Goal: Task Accomplishment & Management: Use online tool/utility

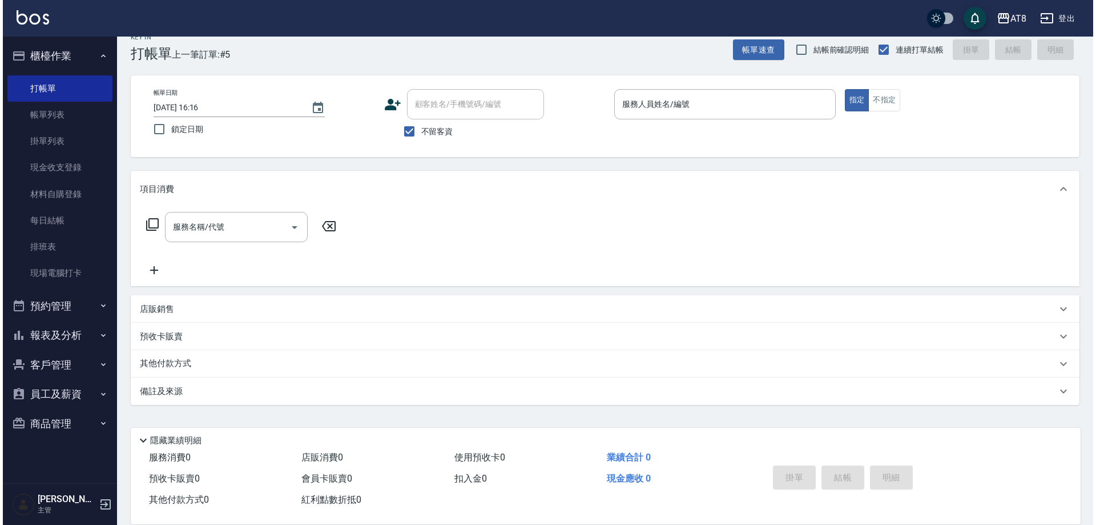
scroll to position [25, 0]
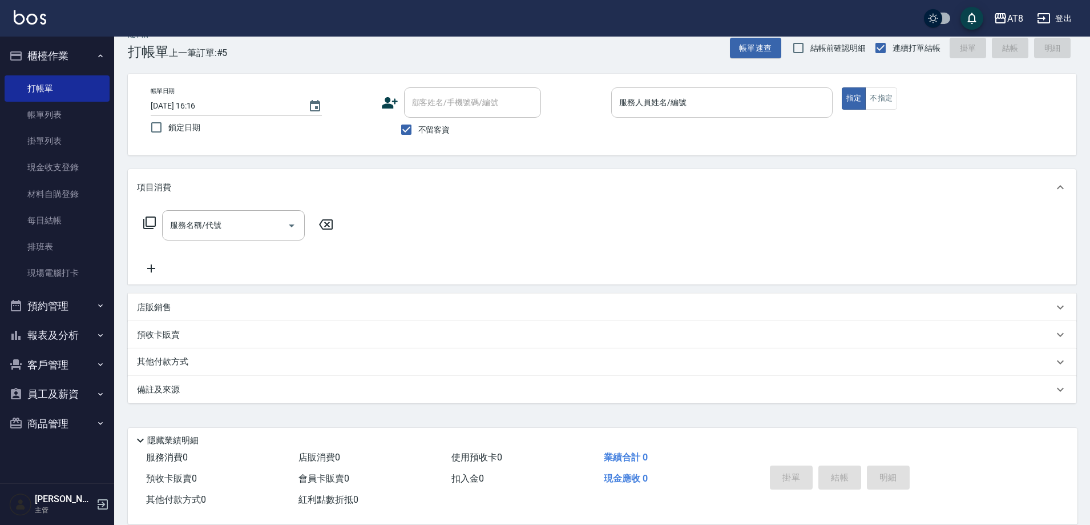
click at [622, 94] on input "服務人員姓名/編號" at bounding box center [721, 102] width 211 height 20
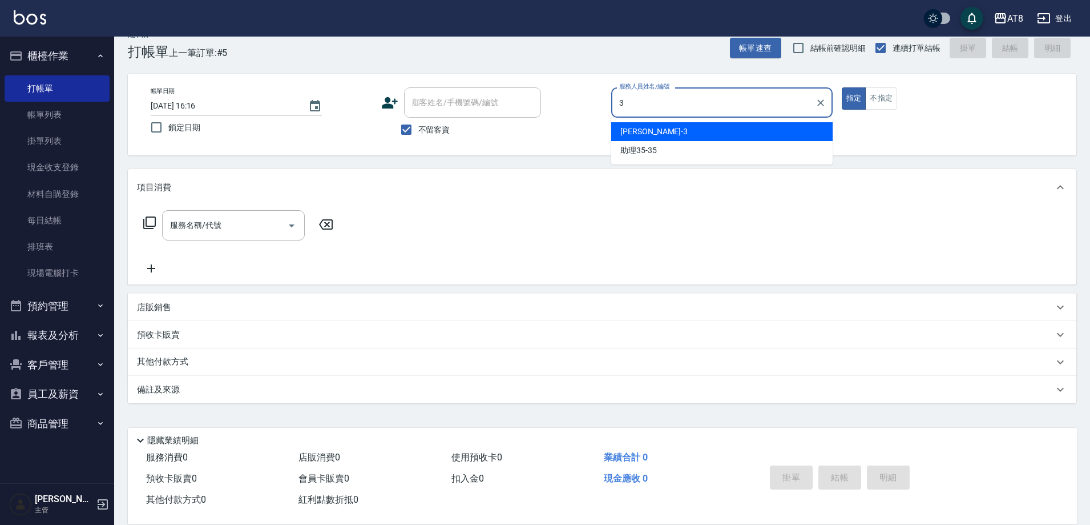
type input "[PERSON_NAME]-3"
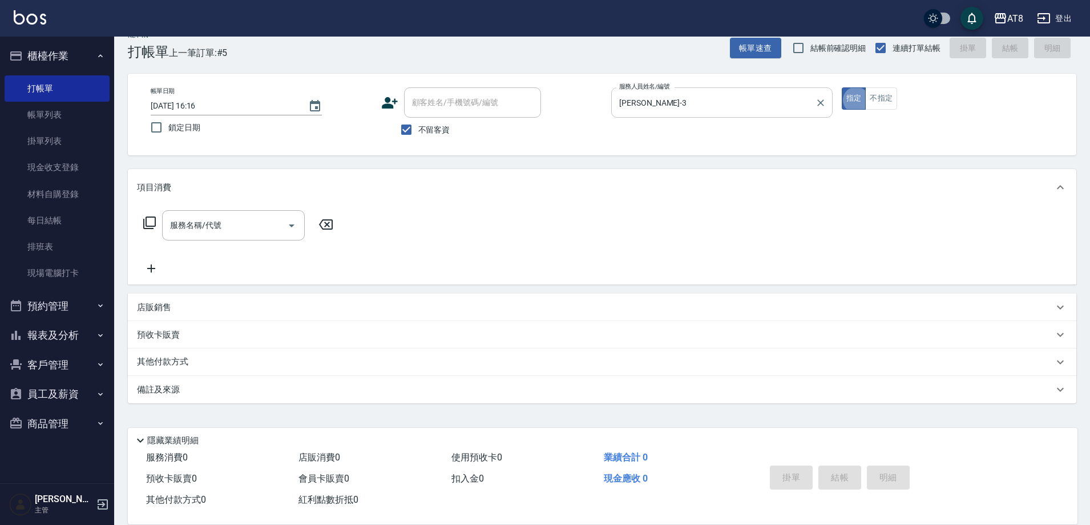
type button "true"
click at [156, 219] on icon at bounding box center [150, 223] width 14 height 14
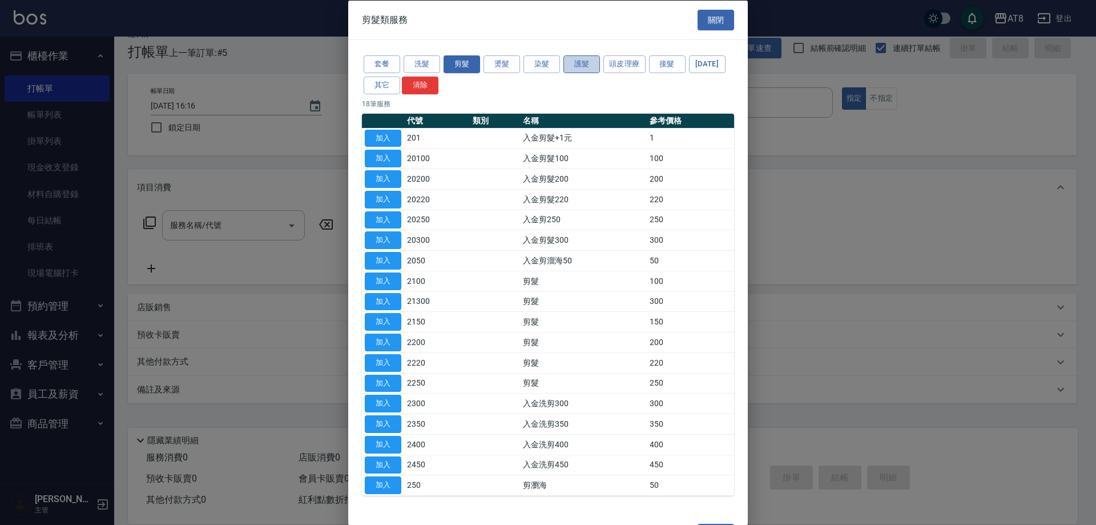
click at [590, 62] on button "護髮" at bounding box center [581, 64] width 37 height 18
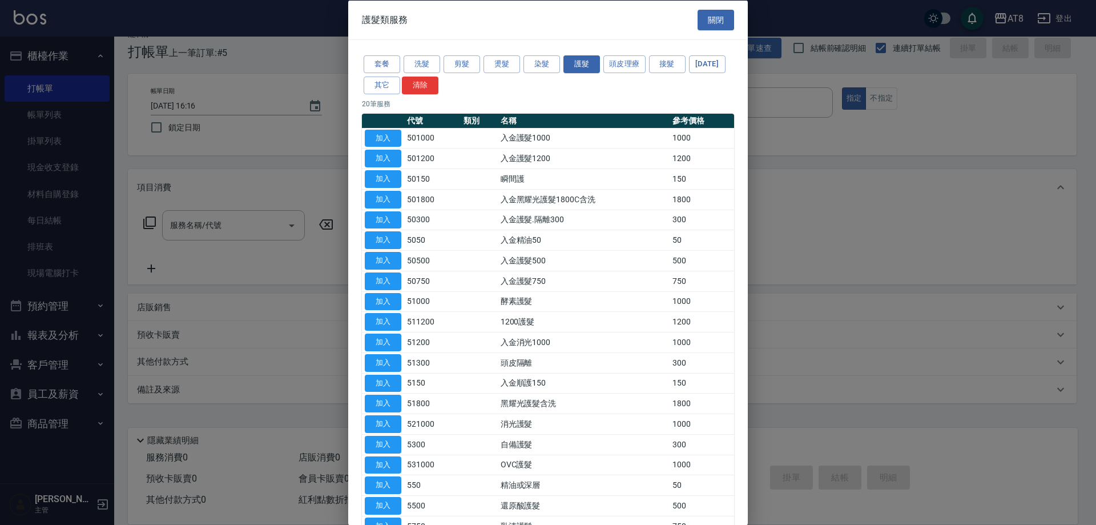
click at [521, 65] on div "套餐 洗髮 剪髮 燙髮 染髮 護髮 頭皮理療 接髮 [DATE] 其它 清除" at bounding box center [548, 75] width 372 height 42
click at [496, 67] on button "燙髮" at bounding box center [501, 64] width 37 height 18
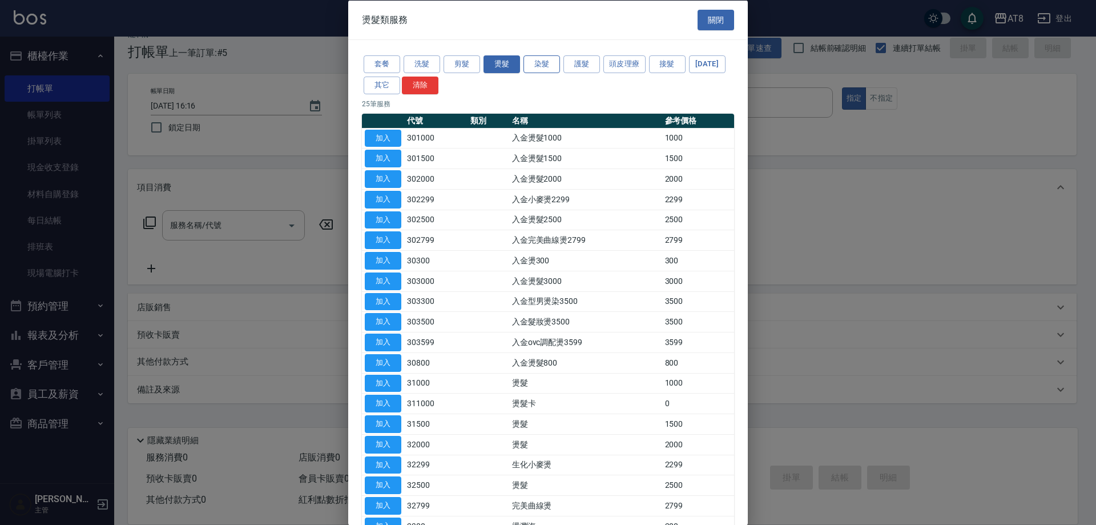
click at [546, 68] on button "染髮" at bounding box center [541, 64] width 37 height 18
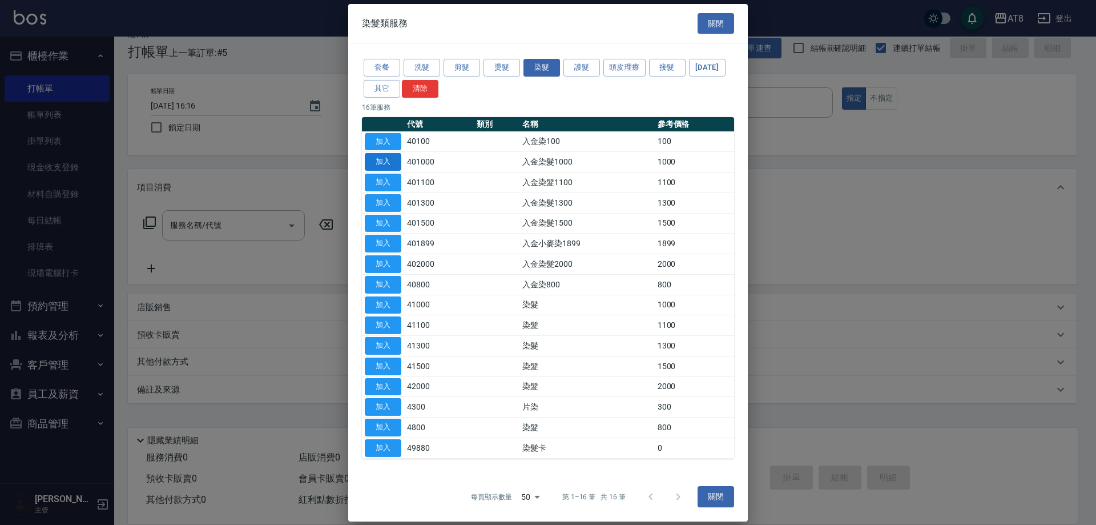
click at [393, 170] on button "加入" at bounding box center [383, 162] width 37 height 18
type input "入金染髮1000(401000)"
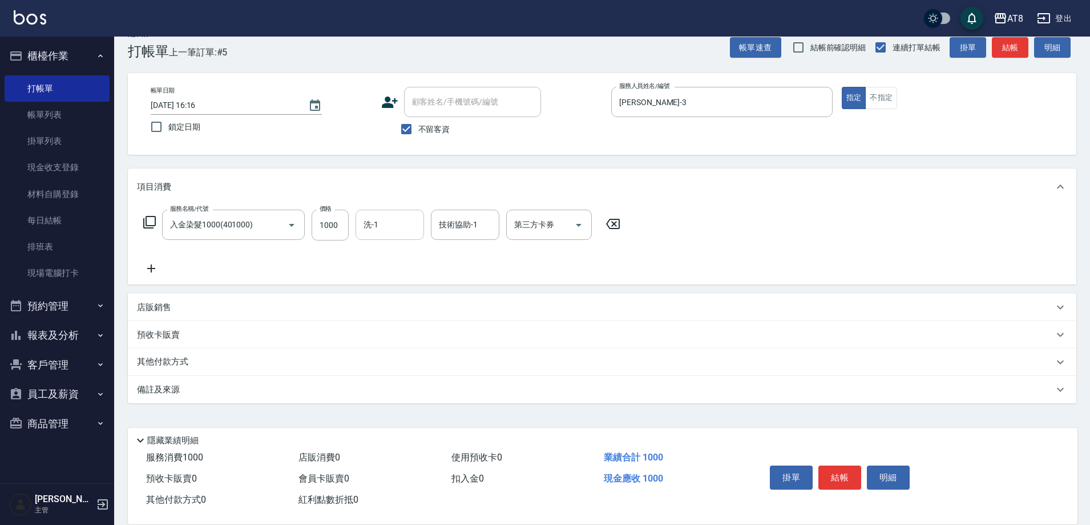
click at [384, 218] on input "洗-1" at bounding box center [390, 225] width 58 height 20
type input "助理28-28"
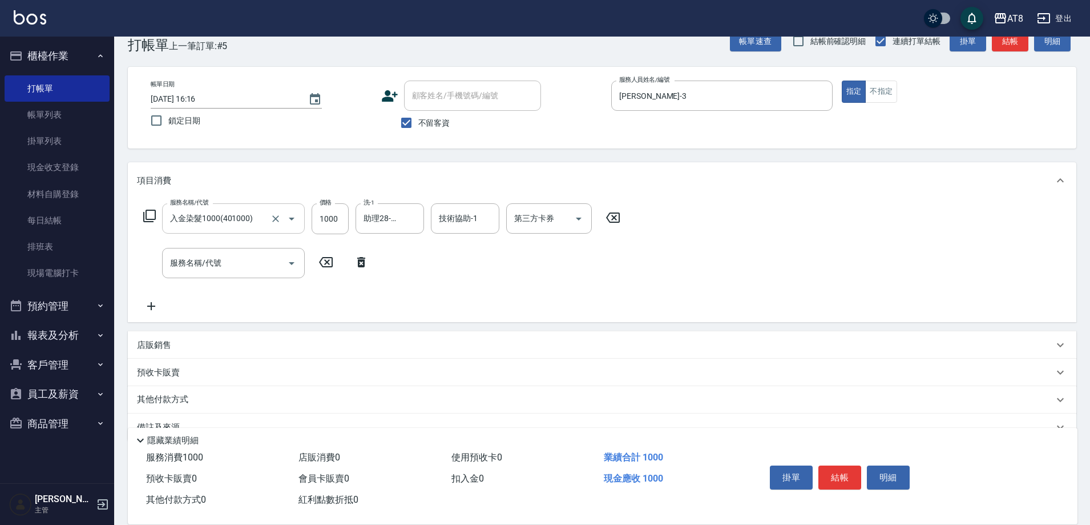
drag, startPoint x: 366, startPoint y: 266, endPoint x: 245, endPoint y: 224, distance: 128.0
click at [365, 266] on icon at bounding box center [361, 262] width 29 height 14
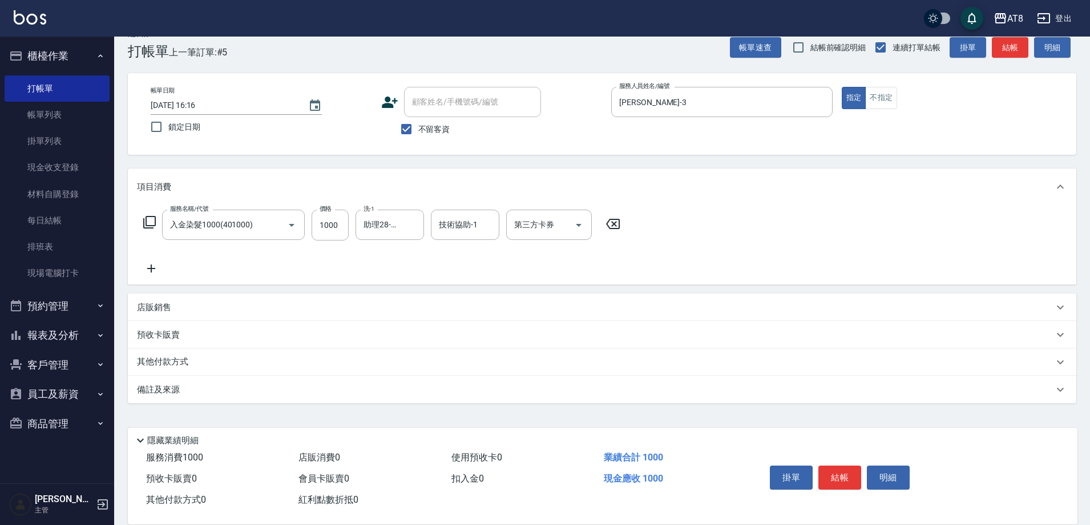
click at [151, 218] on icon at bounding box center [150, 222] width 14 height 14
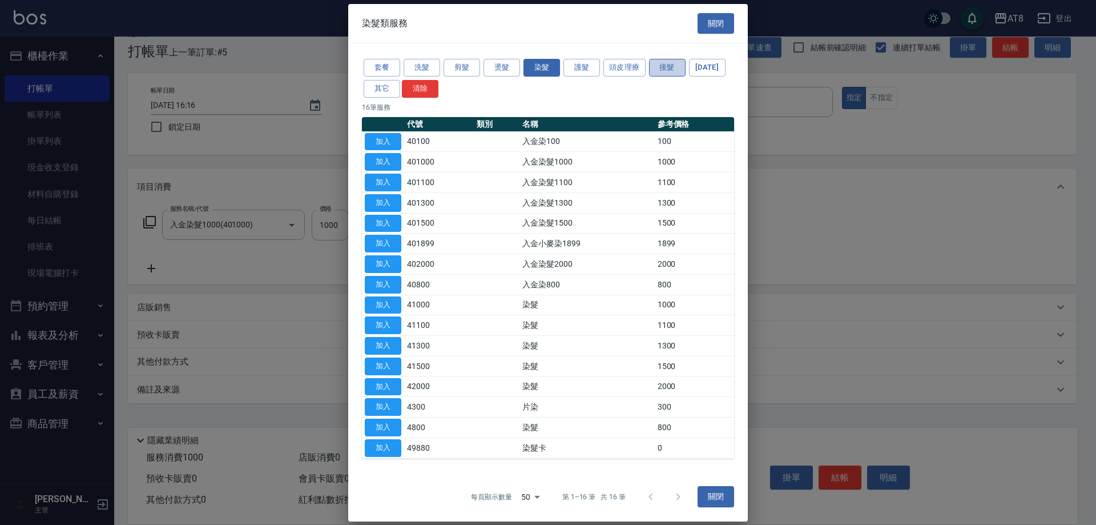
click at [686, 71] on button "接髮" at bounding box center [667, 68] width 37 height 18
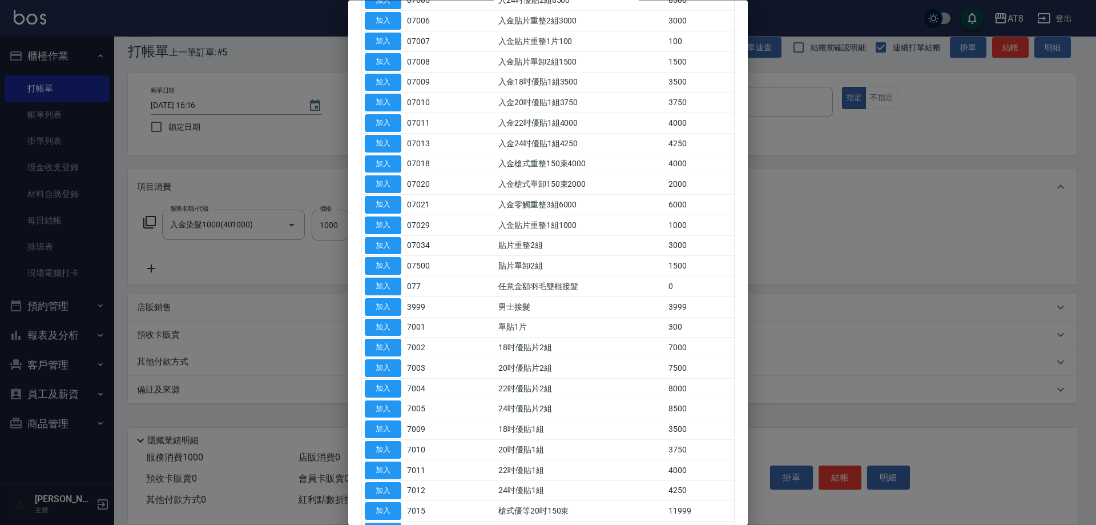
scroll to position [858, 0]
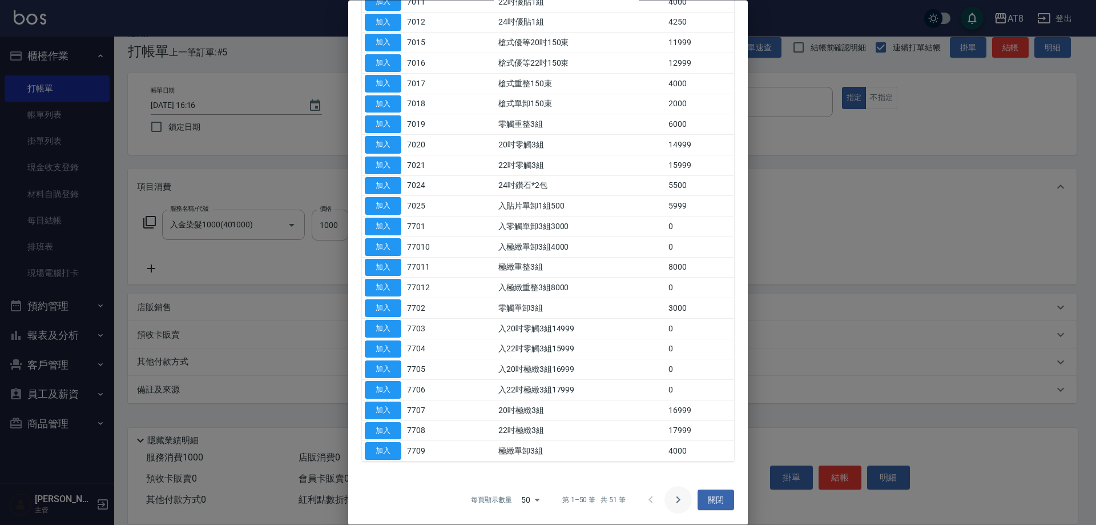
click at [671, 498] on icon "Go to next page" at bounding box center [678, 500] width 14 height 14
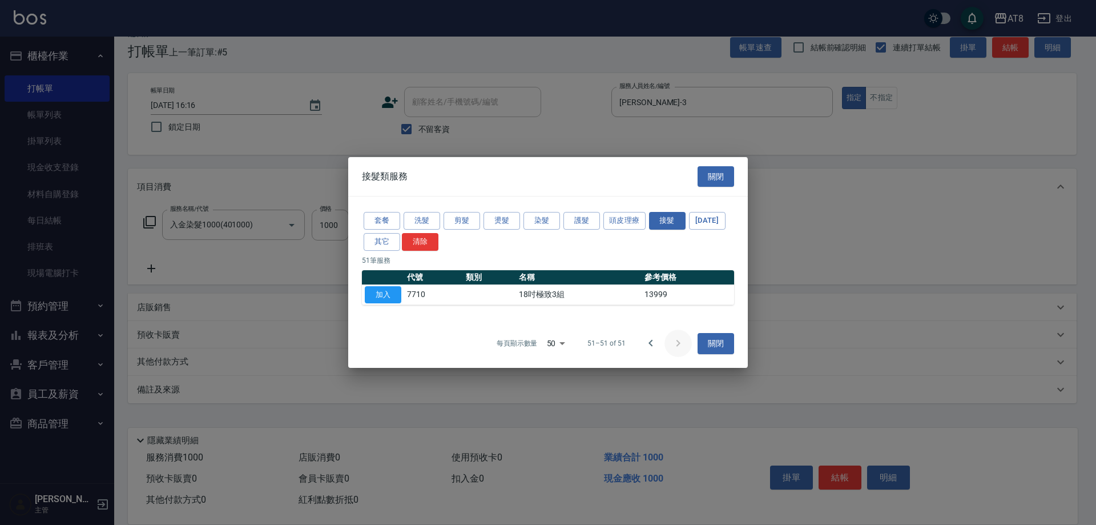
scroll to position [0, 0]
click at [685, 214] on button "接髮" at bounding box center [667, 221] width 37 height 18
click at [678, 216] on button "接髮" at bounding box center [667, 221] width 37 height 18
click at [655, 348] on button "Go to previous page" at bounding box center [650, 342] width 27 height 27
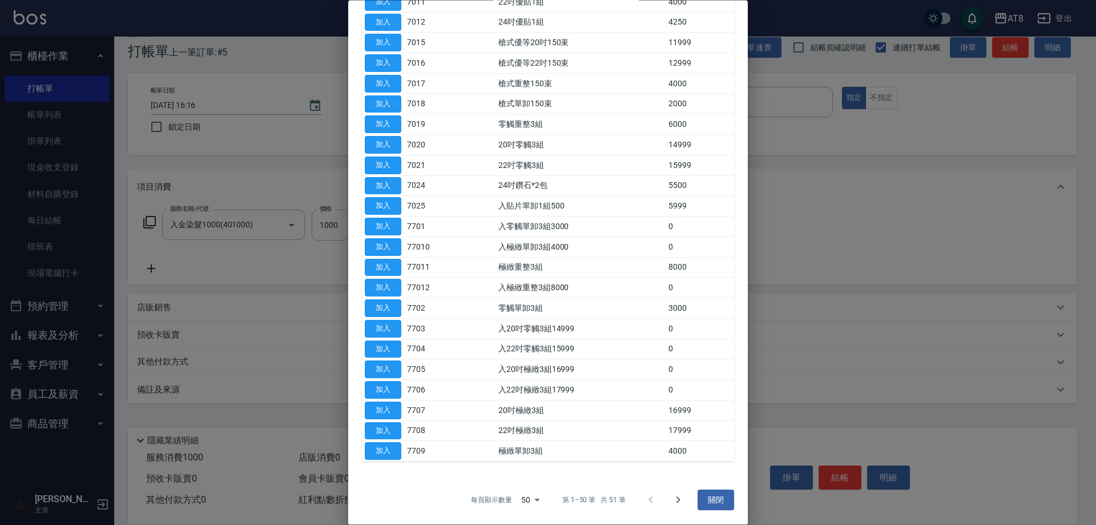
scroll to position [658, 0]
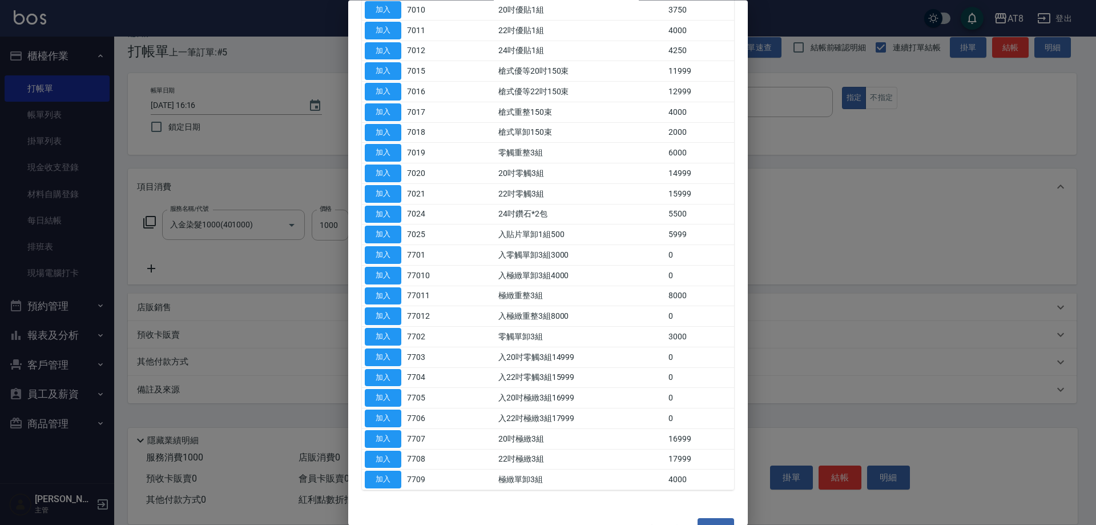
click at [752, 329] on div at bounding box center [548, 262] width 1096 height 525
click at [751, 329] on div at bounding box center [548, 262] width 1096 height 525
click at [748, 328] on div at bounding box center [548, 262] width 1096 height 525
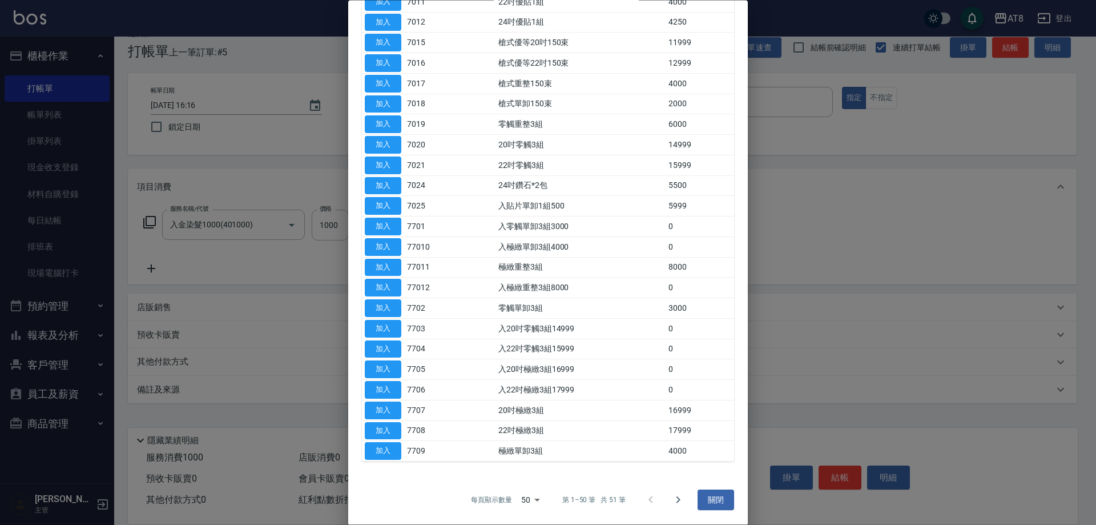
scroll to position [858, 0]
drag, startPoint x: 676, startPoint y: 498, endPoint x: 686, endPoint y: 491, distance: 11.9
click at [676, 497] on icon "Go to next page" at bounding box center [678, 500] width 14 height 14
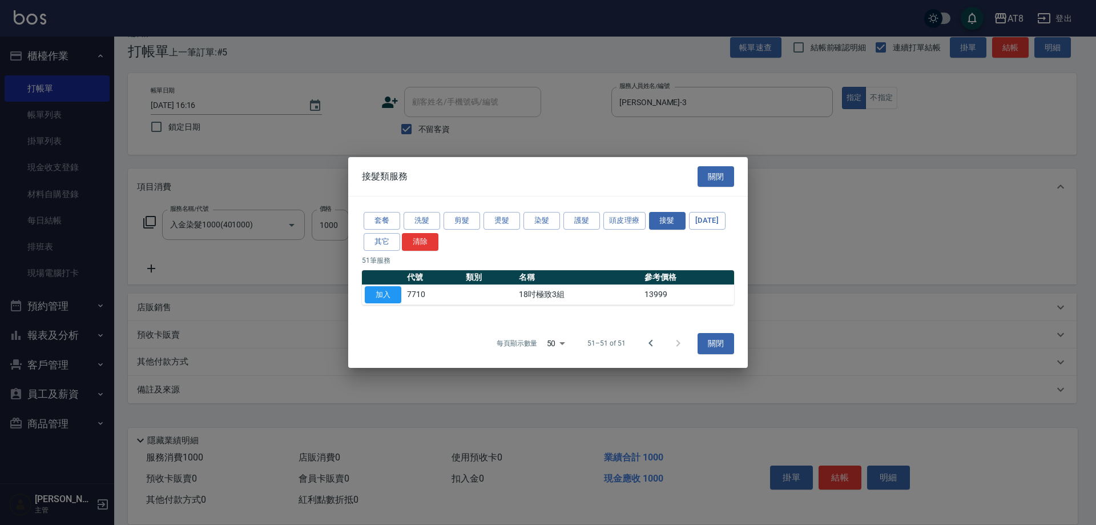
scroll to position [0, 0]
click at [637, 346] on button "Go to previous page" at bounding box center [650, 342] width 27 height 27
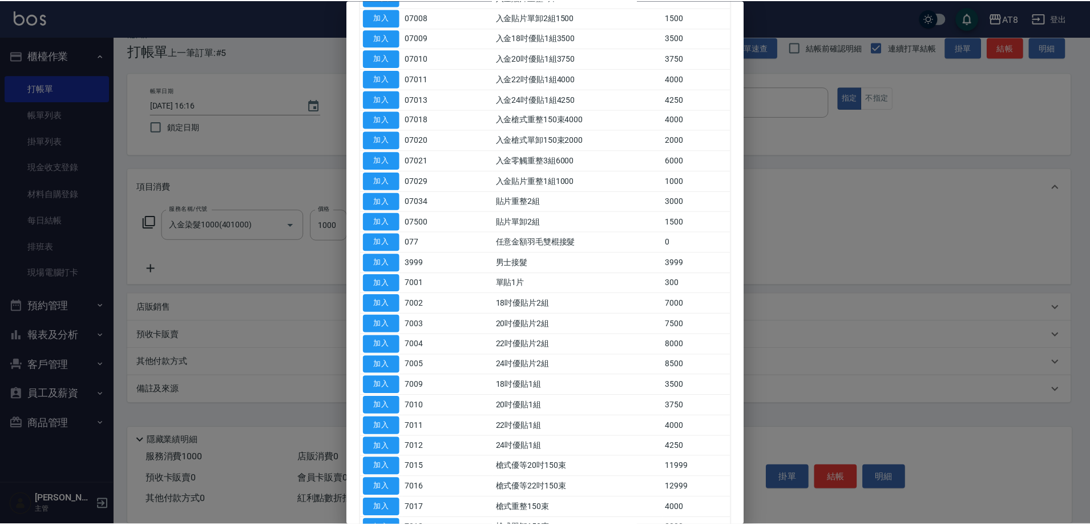
scroll to position [267, 0]
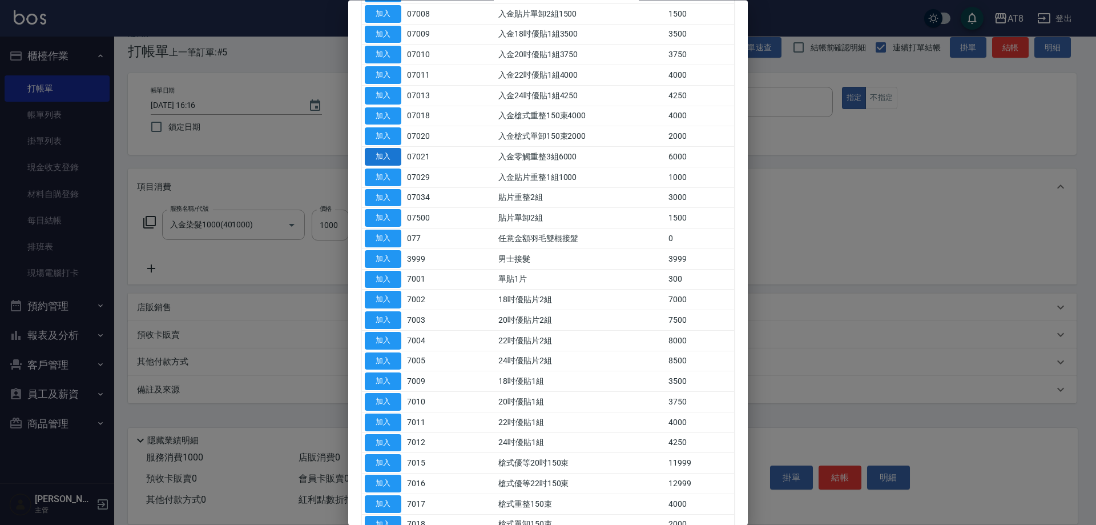
click at [385, 166] on button "加入" at bounding box center [383, 157] width 37 height 18
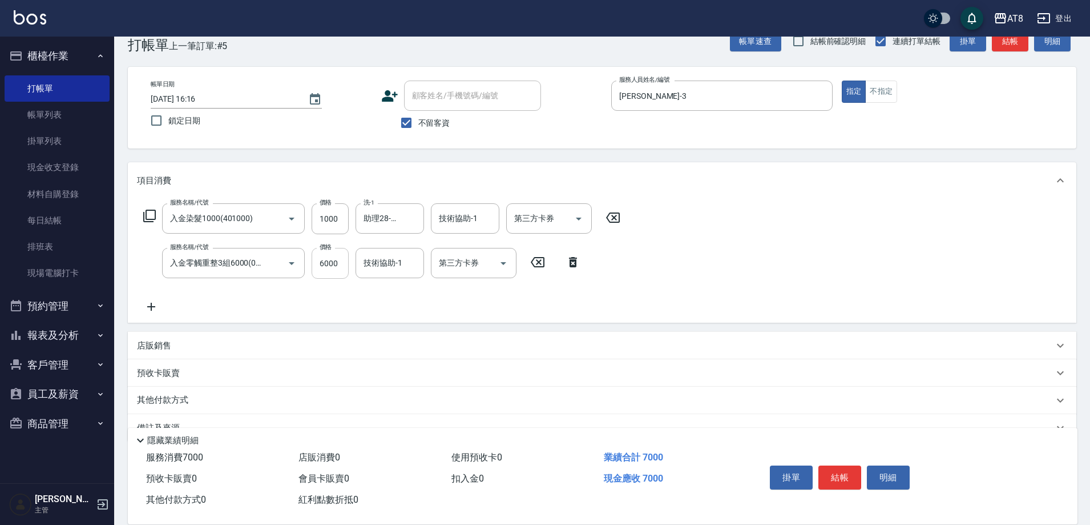
click at [338, 270] on input "6000" at bounding box center [330, 263] width 37 height 31
type input "3000"
type input "會計-18"
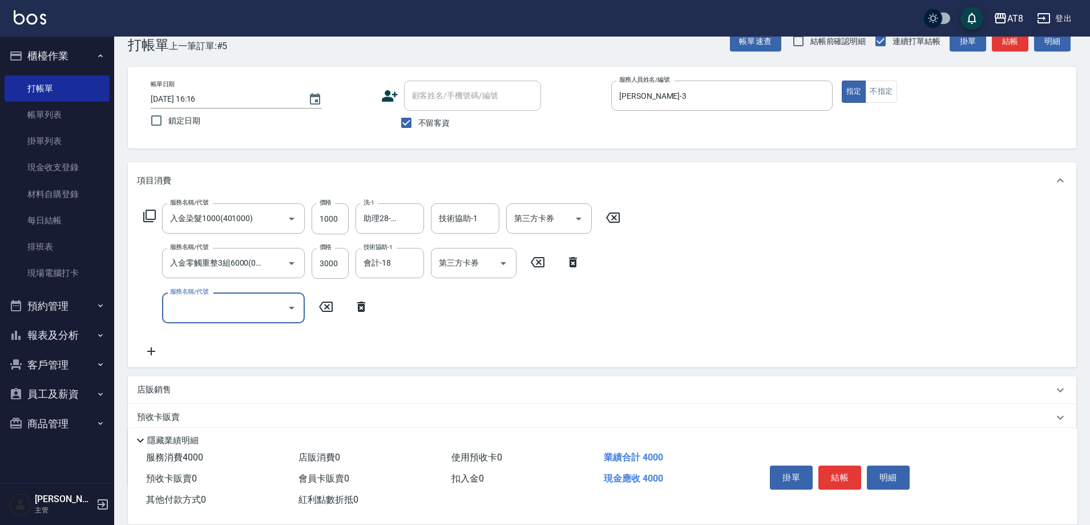
click at [354, 312] on icon at bounding box center [361, 307] width 29 height 14
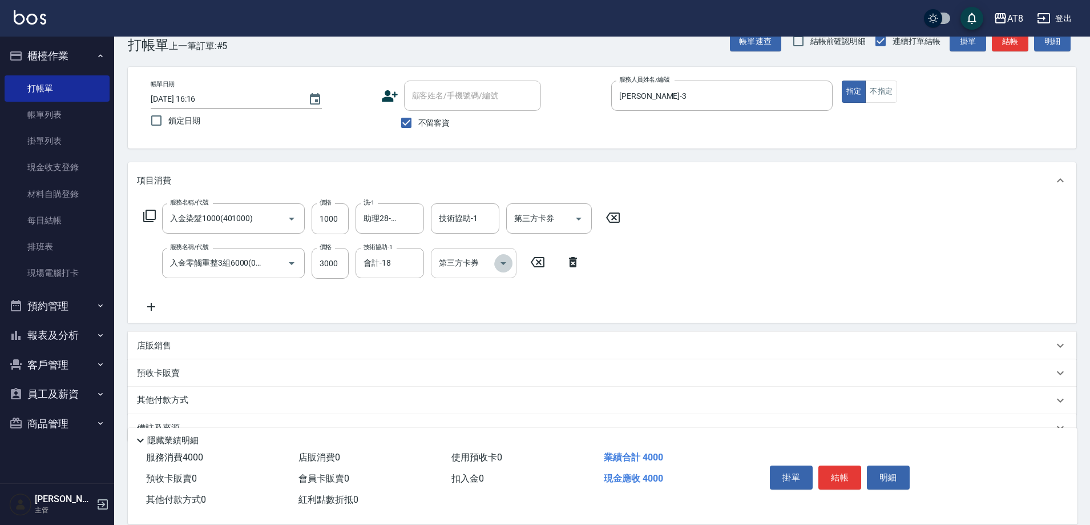
drag, startPoint x: 507, startPoint y: 266, endPoint x: 509, endPoint y: 280, distance: 14.3
click at [507, 267] on icon "Open" at bounding box center [504, 263] width 14 height 14
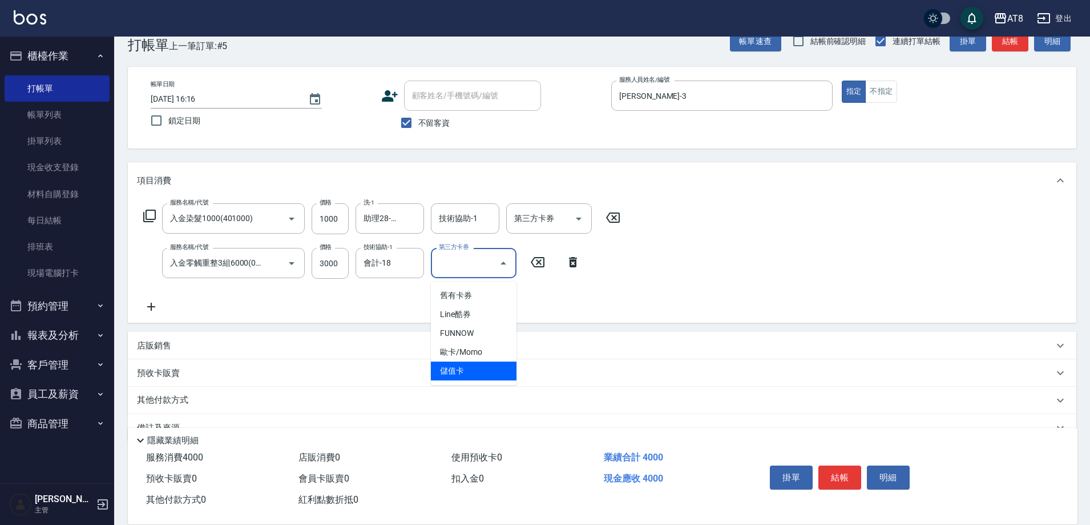
click at [497, 372] on span "儲值卡" at bounding box center [474, 370] width 86 height 19
type input "儲值卡"
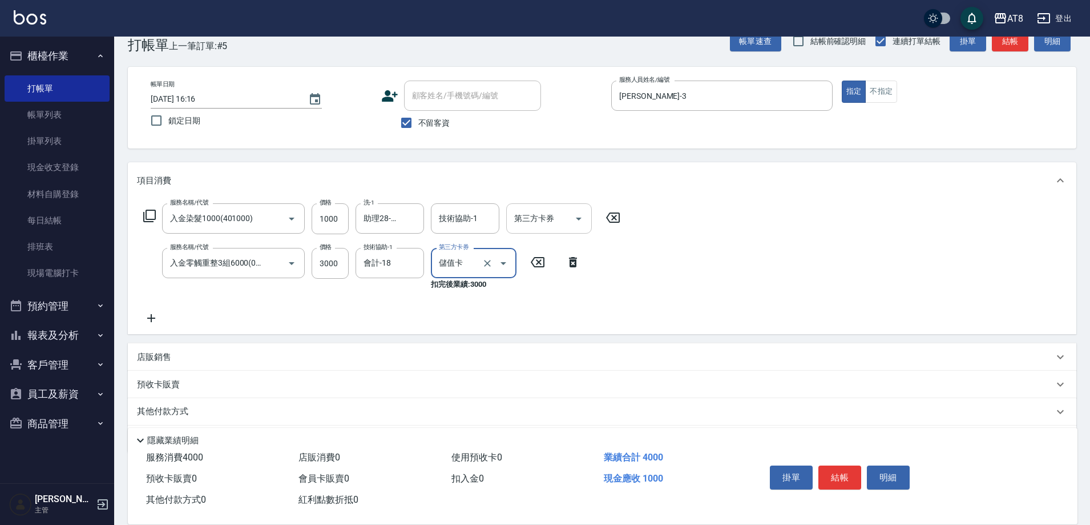
click at [586, 218] on icon "Open" at bounding box center [579, 219] width 14 height 14
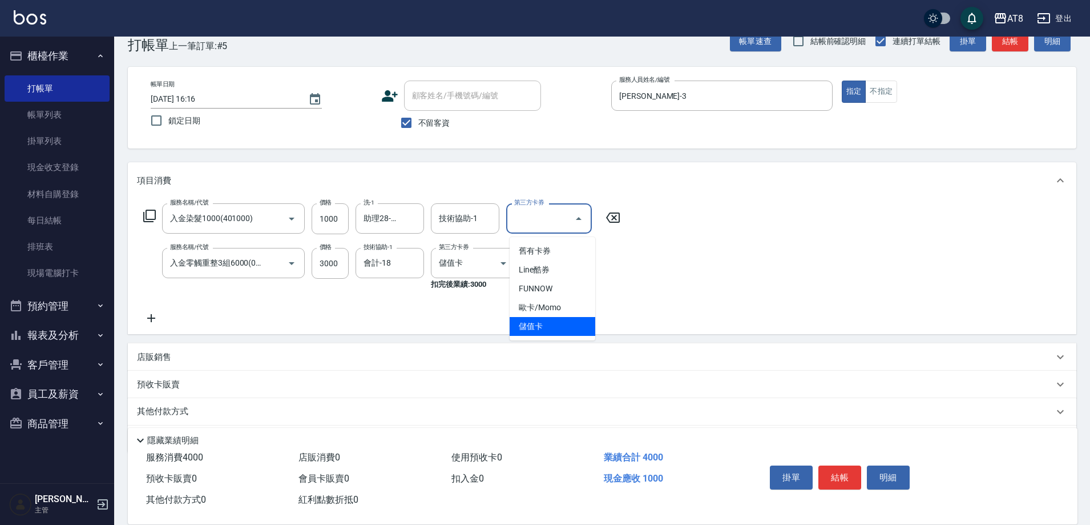
click at [558, 319] on span "儲值卡" at bounding box center [553, 326] width 86 height 19
type input "儲值卡"
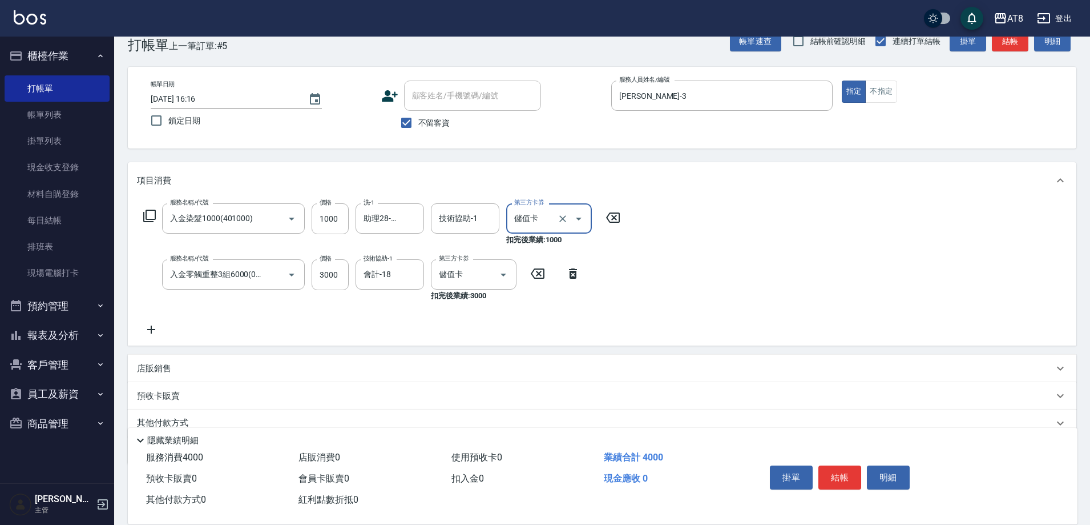
click at [742, 265] on div "服務名稱/代號 入金染髮1000(401000) 服務名稱/代號 價格 1000 價格 洗-1 助理28-28 洗-1 技術協助-1 技術協助-1 第三方卡券…" at bounding box center [602, 272] width 949 height 147
click at [852, 465] on button "結帳" at bounding box center [840, 477] width 43 height 24
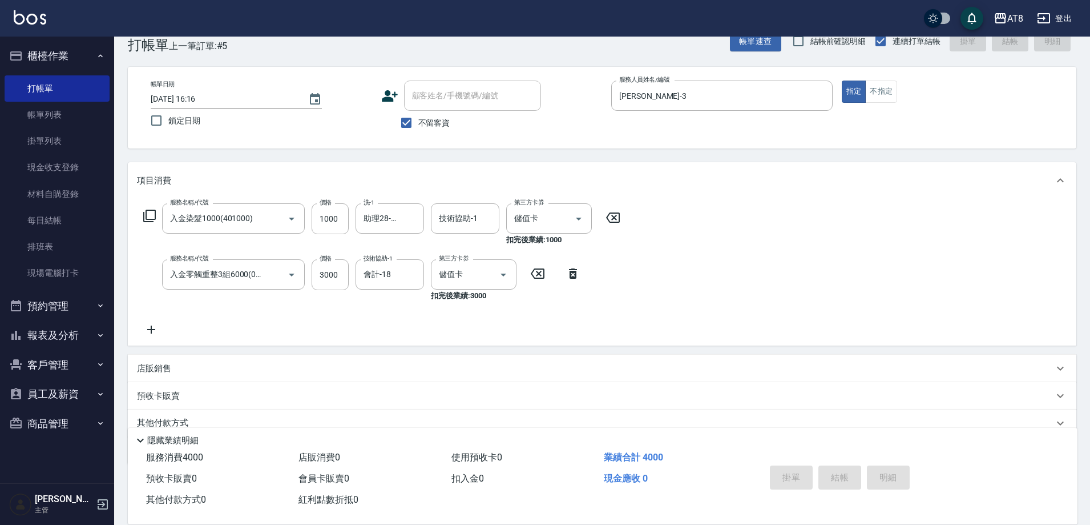
type input "[DATE] 18:35"
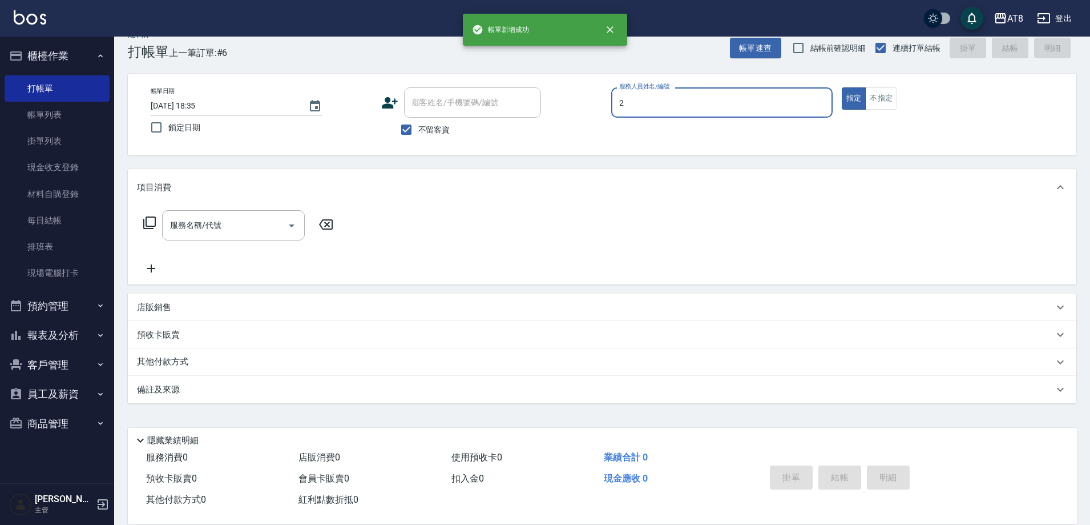
type input "VICKY-2"
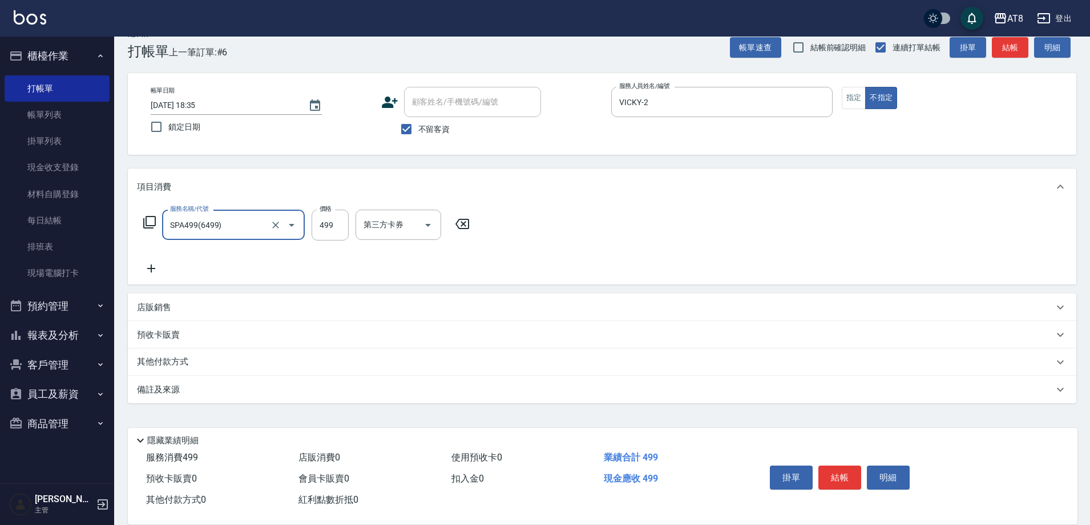
type input "SPA499(6499)"
type input "助理28-28"
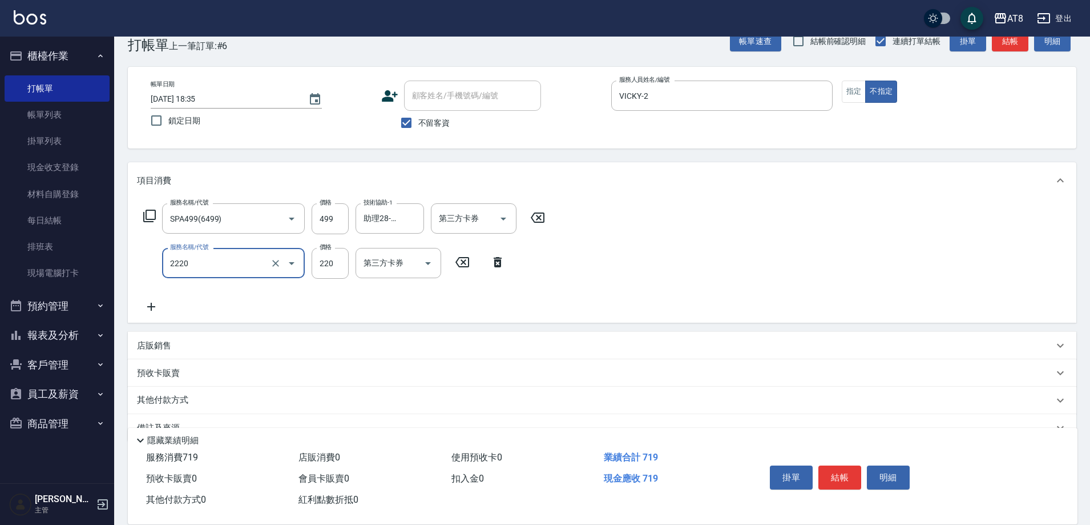
type input "剪髮(2220)"
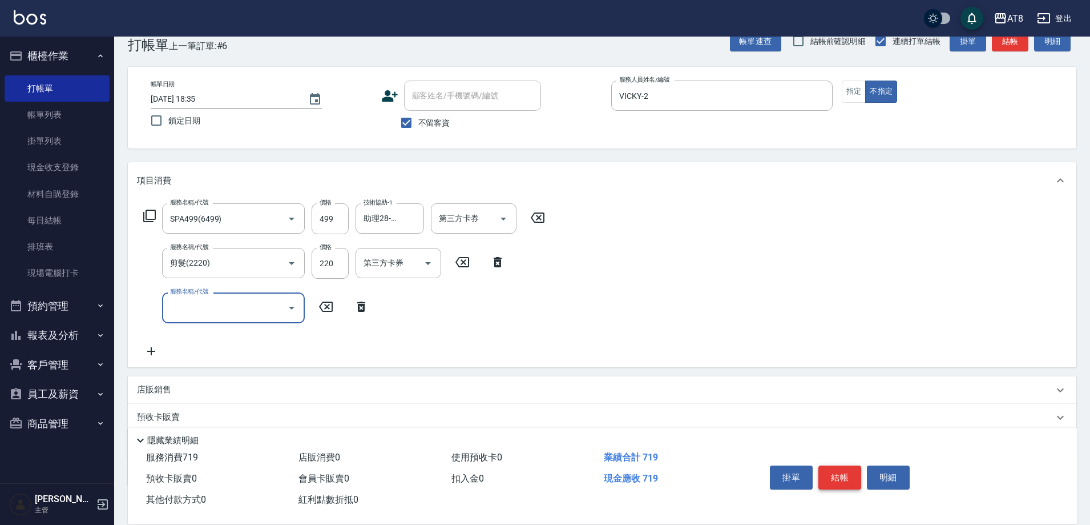
click at [845, 465] on button "結帳" at bounding box center [840, 477] width 43 height 24
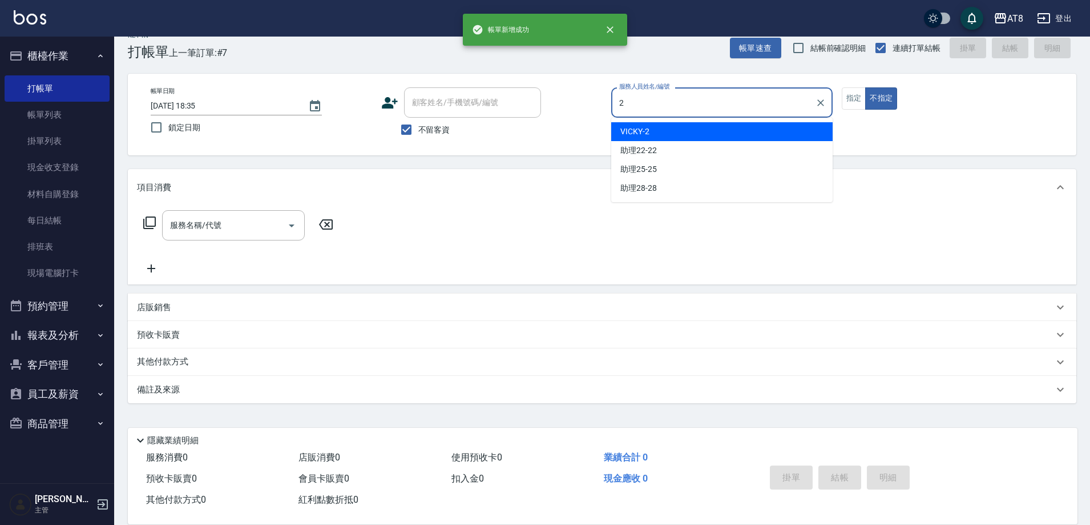
type input "VICKY-2"
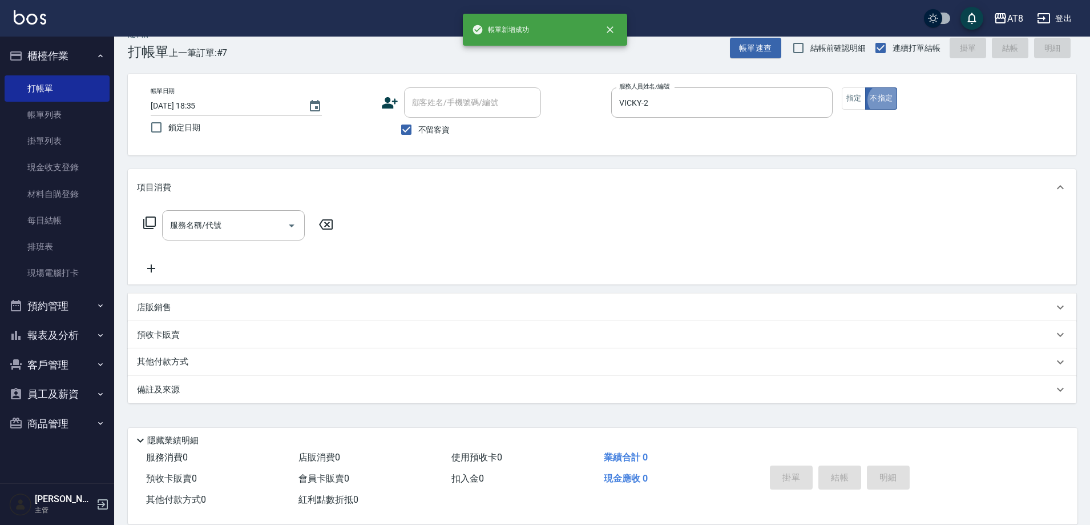
type button "false"
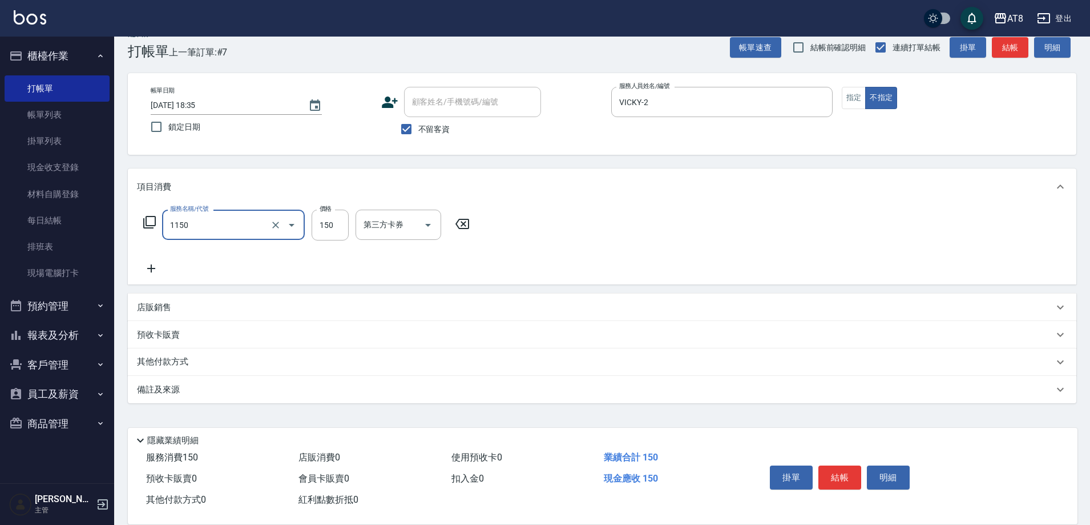
type input "洗髮(1150)"
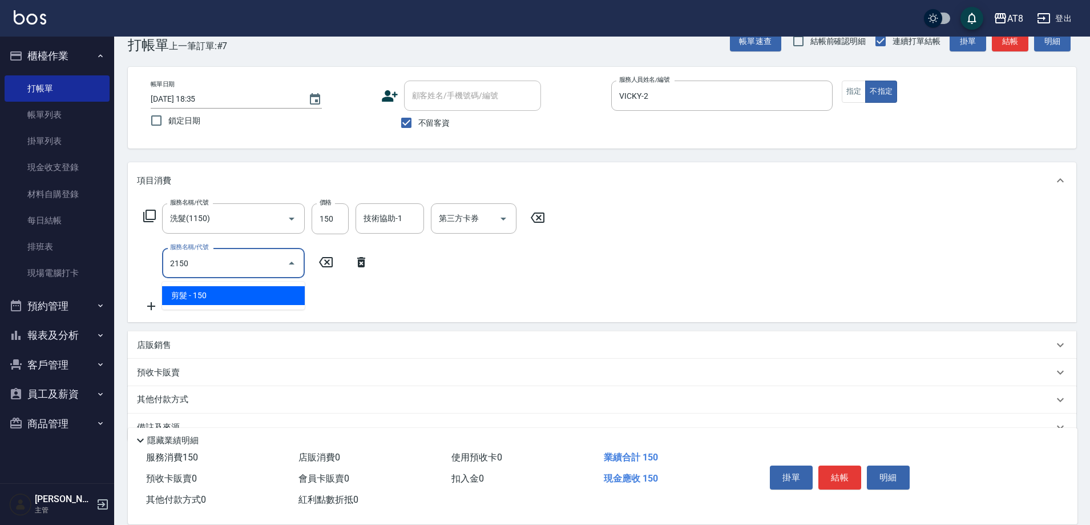
type input "剪髮(2150)"
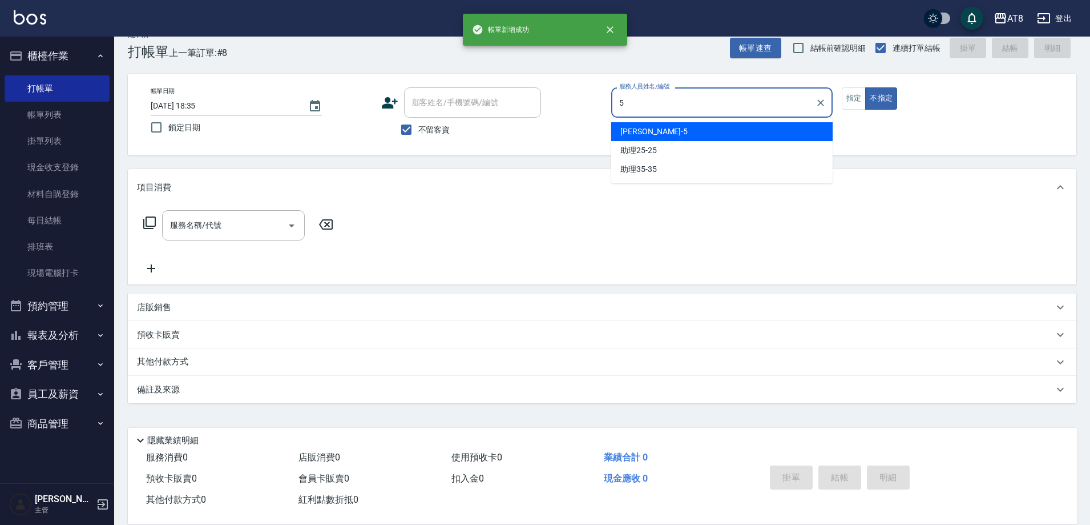
type input "HANK-5"
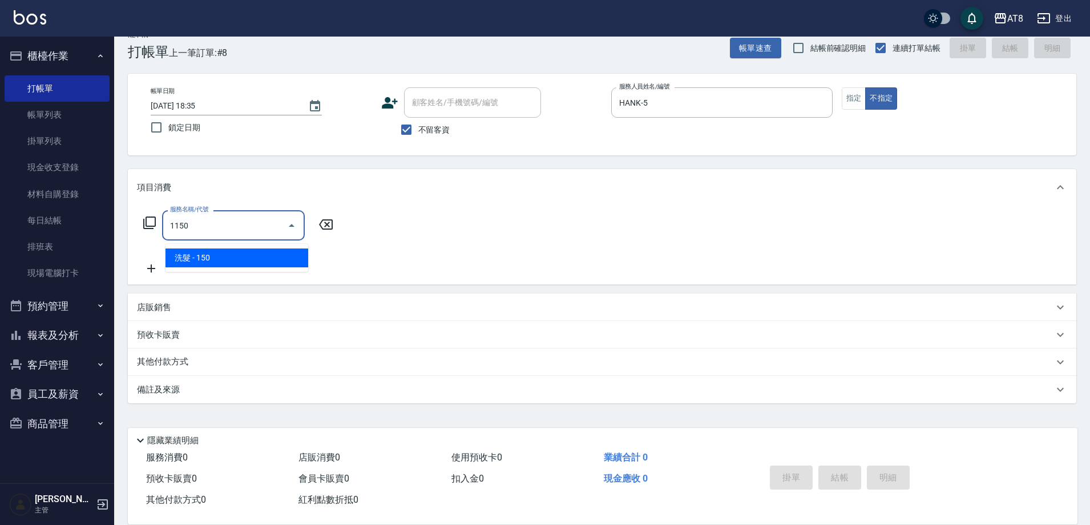
type input "洗髮(1150)"
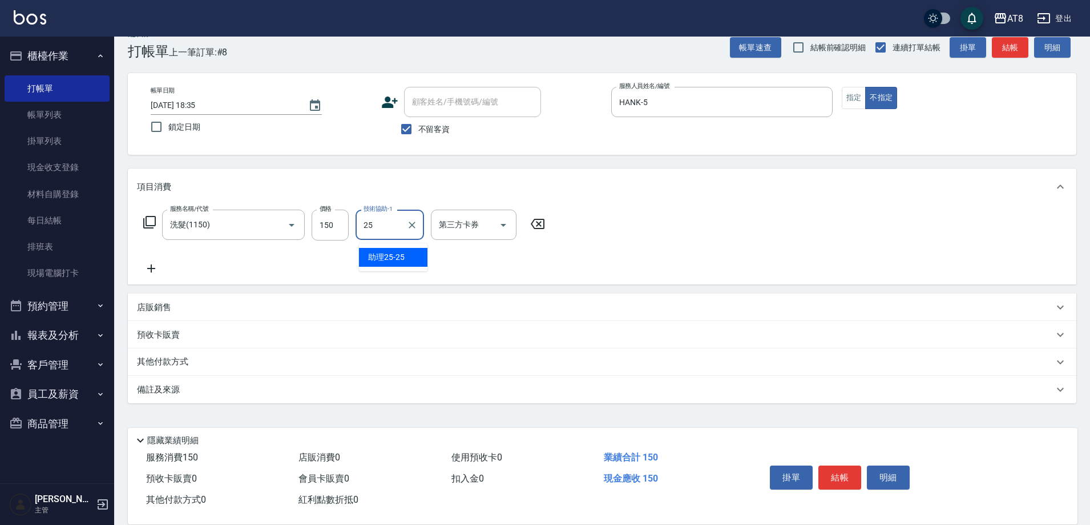
type input "助理25-25"
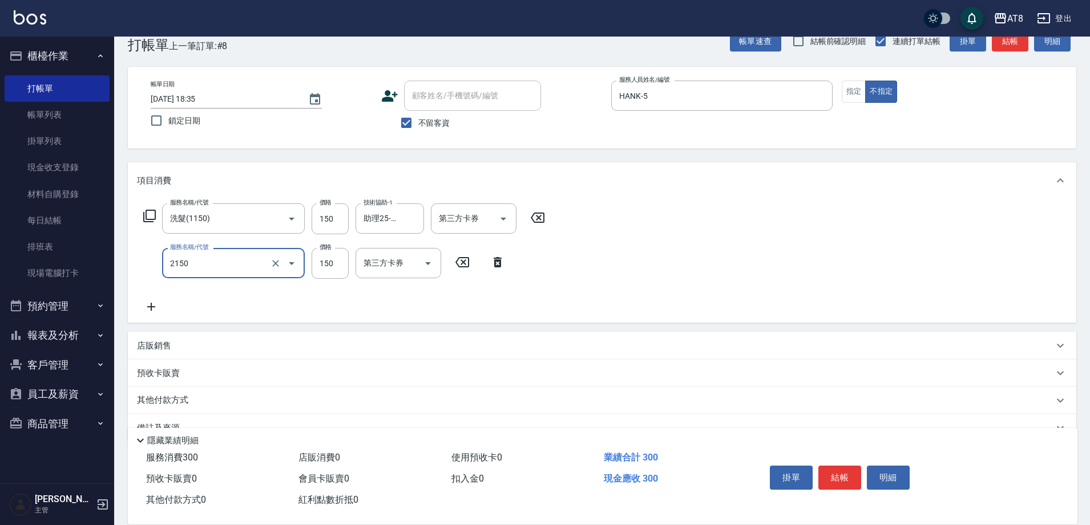
type input "剪髮(2150)"
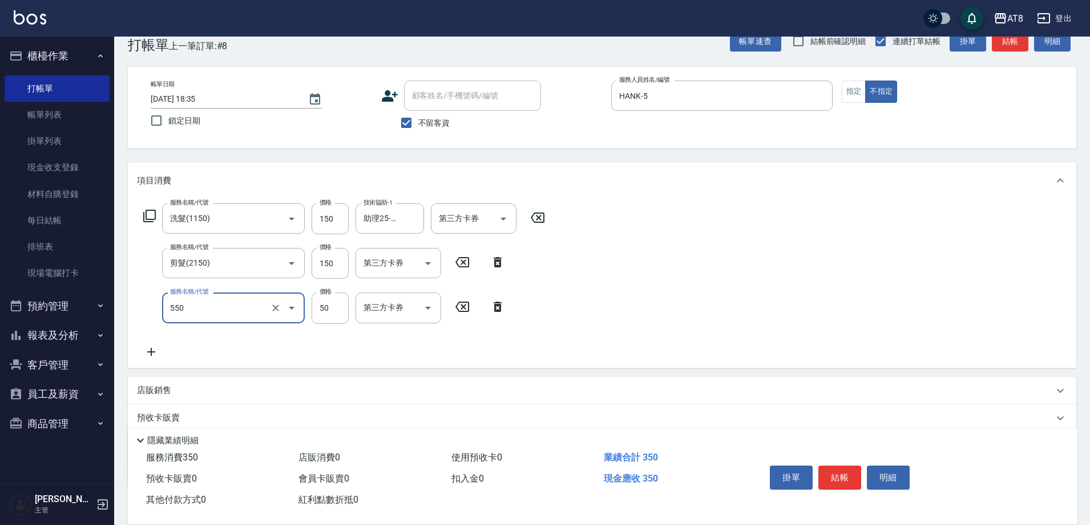
type input "精油或深層(550)"
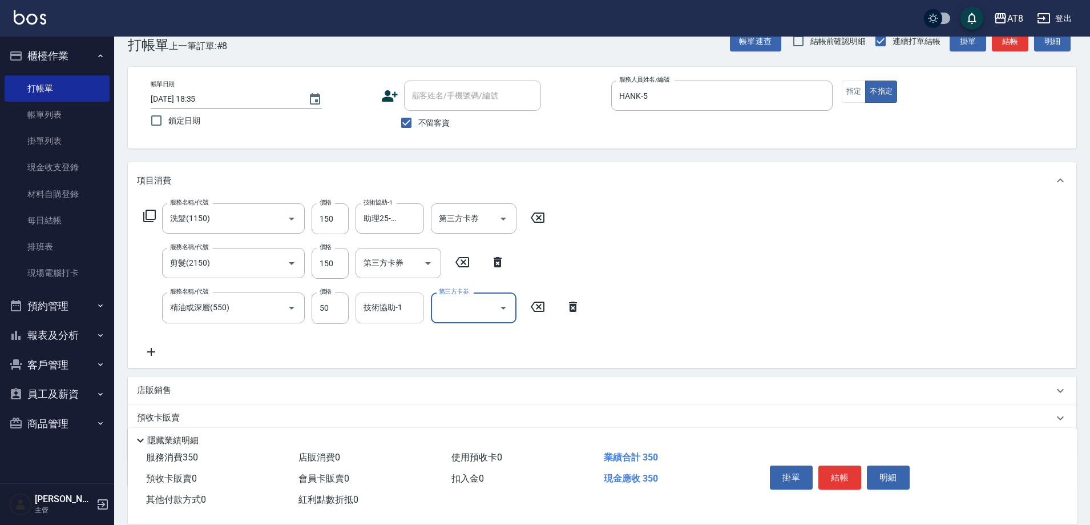
click at [400, 313] on input "技術協助-1" at bounding box center [390, 307] width 58 height 20
type input "助理25-25"
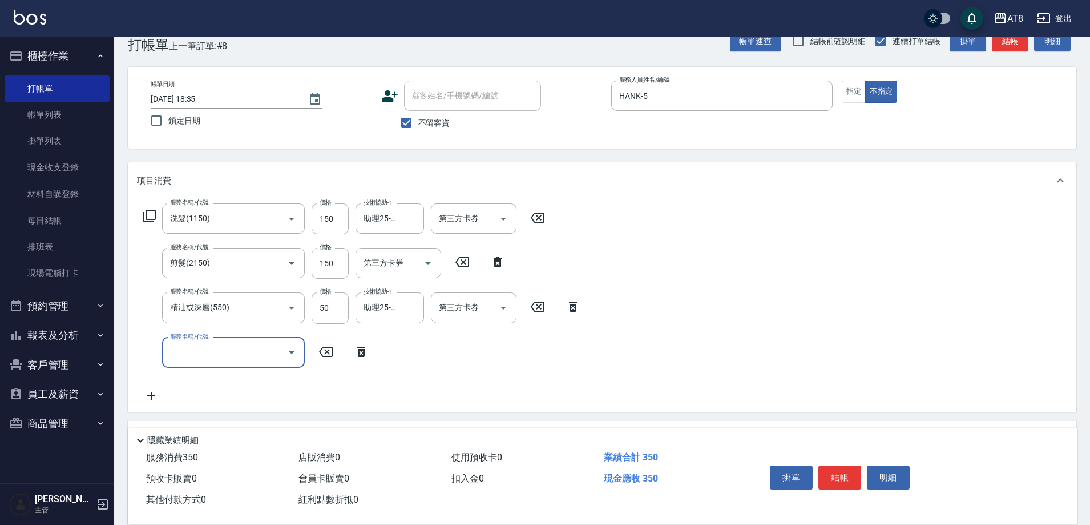
click at [817, 288] on div "服務名稱/代號 洗髮(1150) 服務名稱/代號 價格 150 價格 技術協助-1 助理25-25 技術協助-1 第三方卡券 第三方卡券 服務名稱/代號 剪髮…" at bounding box center [602, 305] width 949 height 213
click at [842, 467] on button "結帳" at bounding box center [840, 477] width 43 height 24
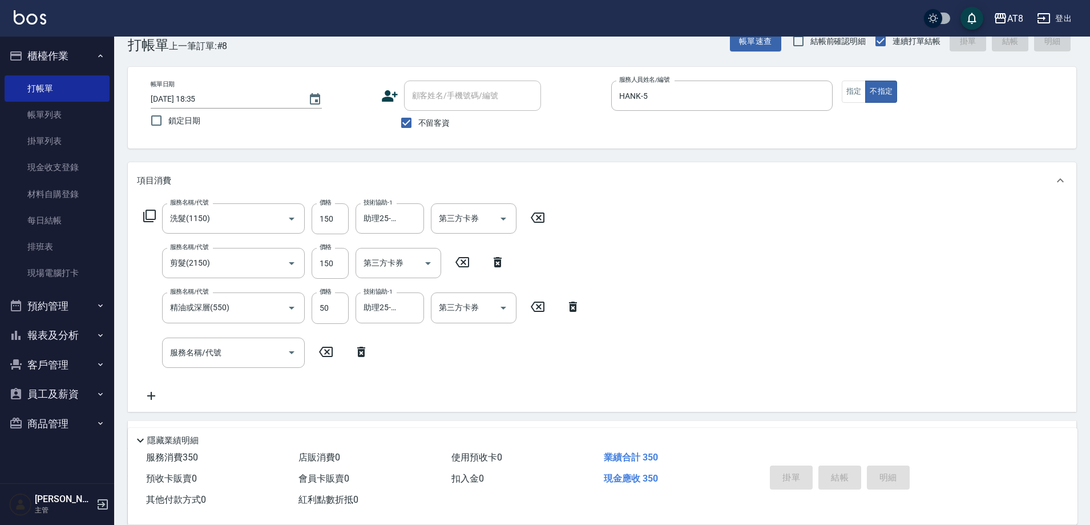
type input "[DATE] 18:36"
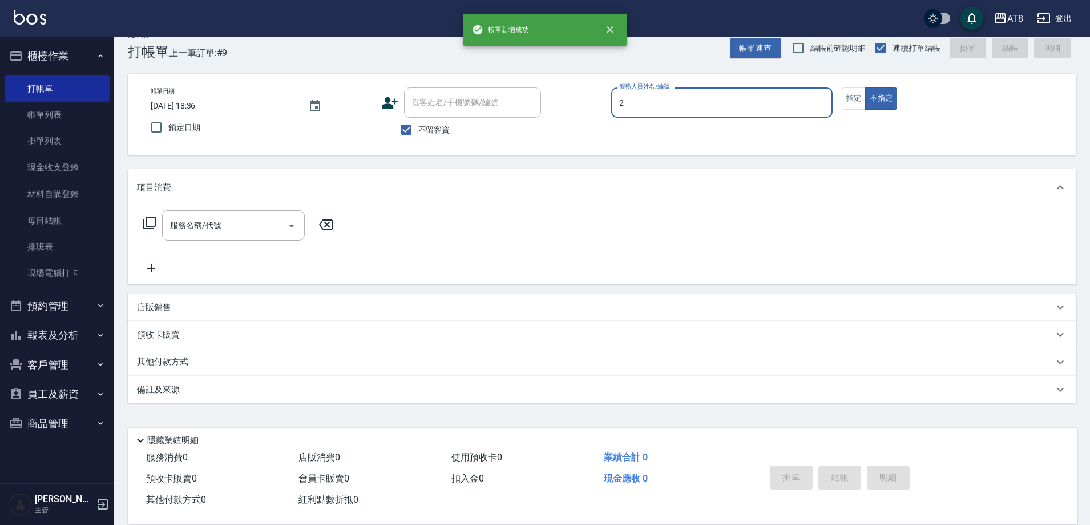
type input "VICKY-2"
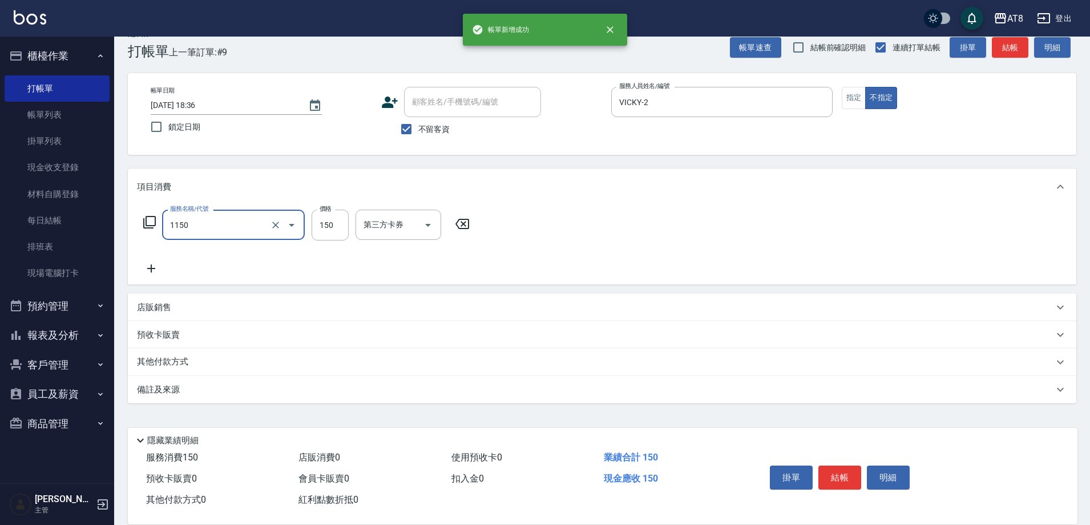
type input "洗髮(1150)"
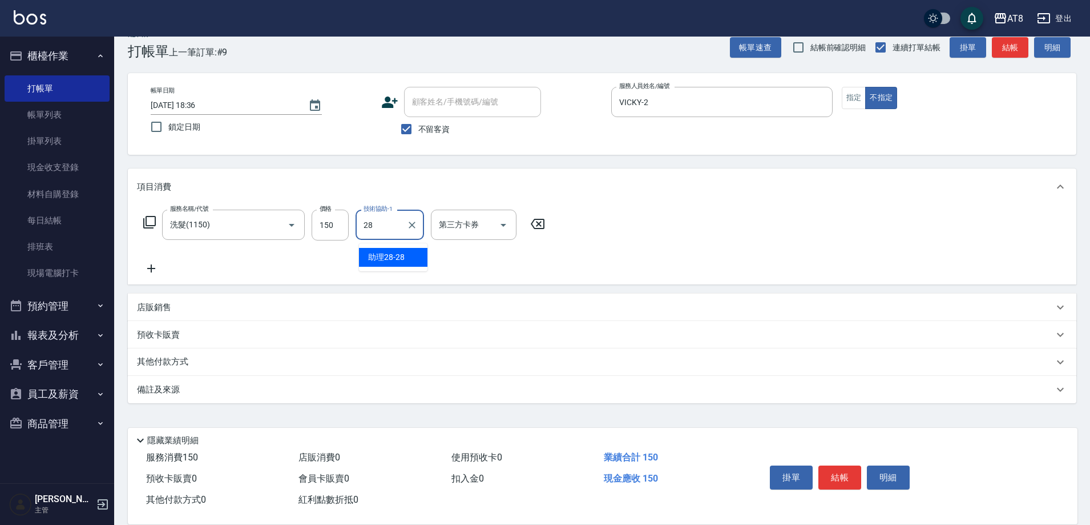
type input "助理28-28"
type input "舊有卡券"
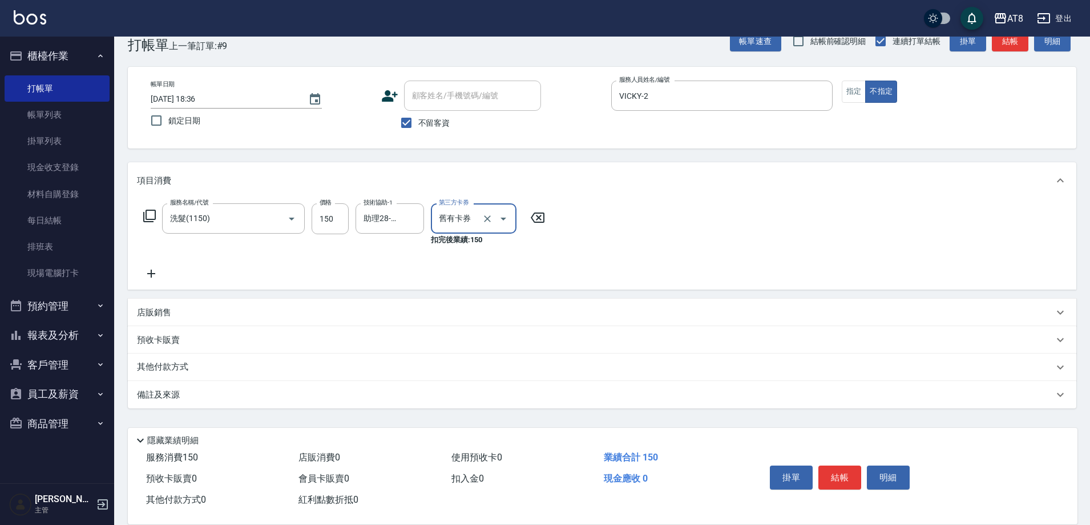
click at [490, 220] on icon "Clear" at bounding box center [487, 218] width 11 height 11
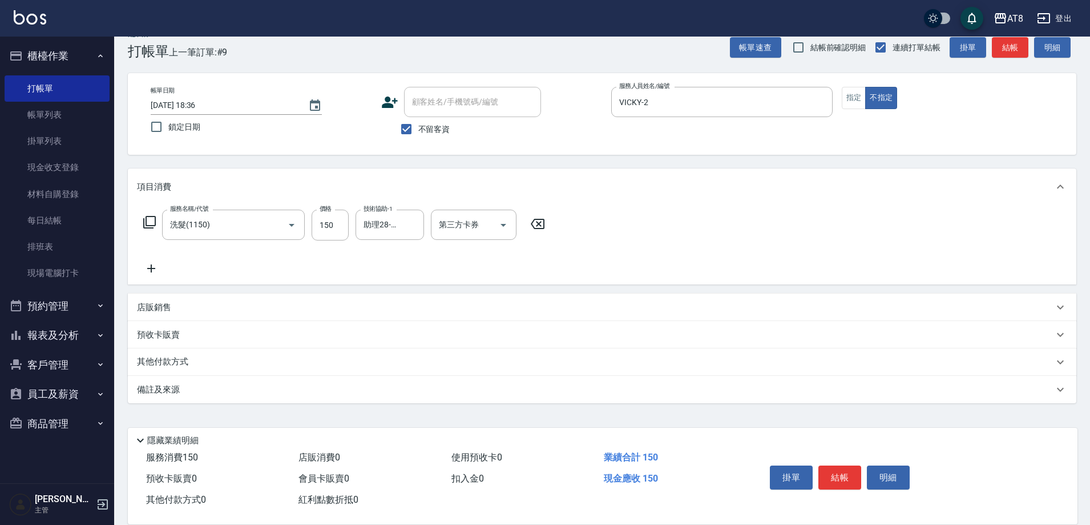
click at [159, 271] on icon at bounding box center [151, 268] width 29 height 14
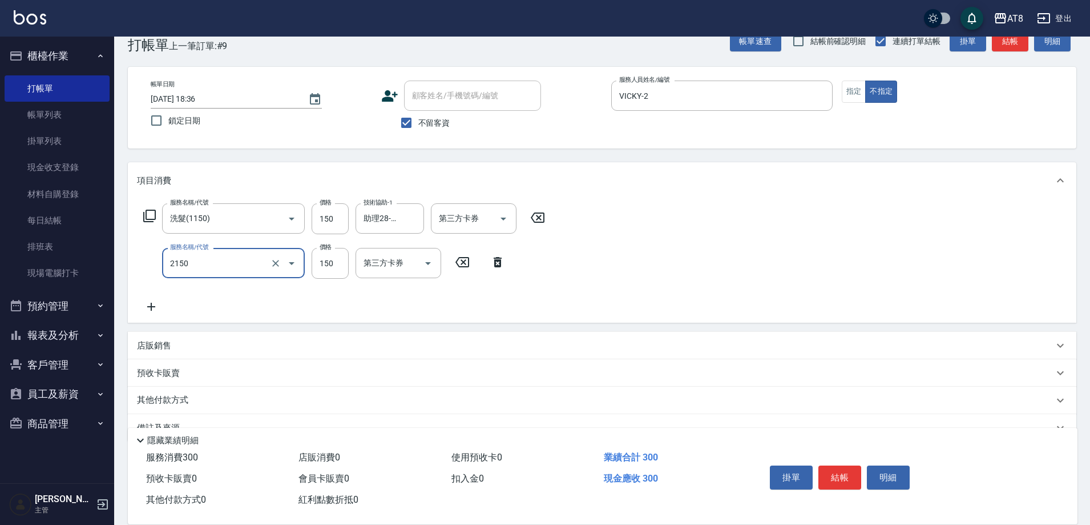
type input "剪髮(2150)"
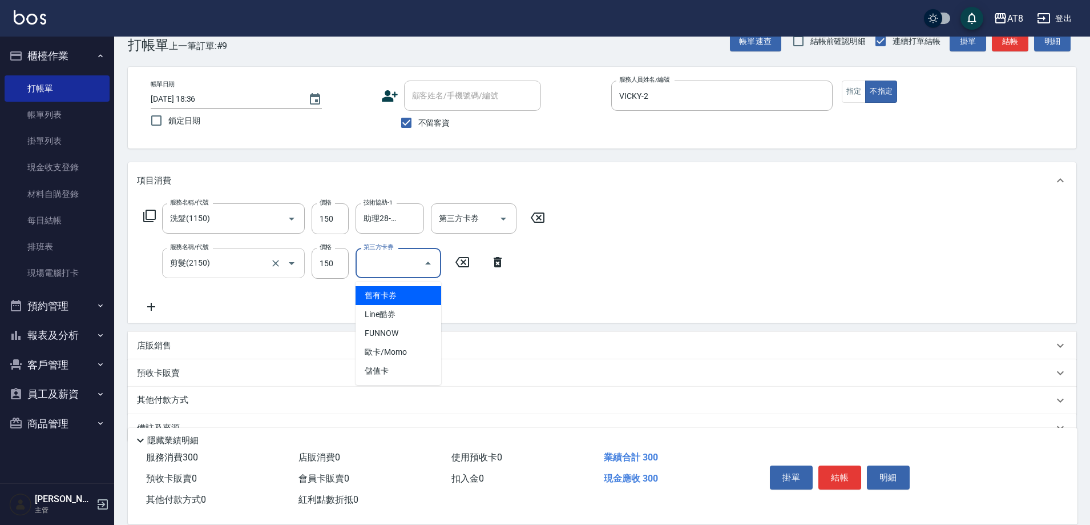
type input "舊有卡券"
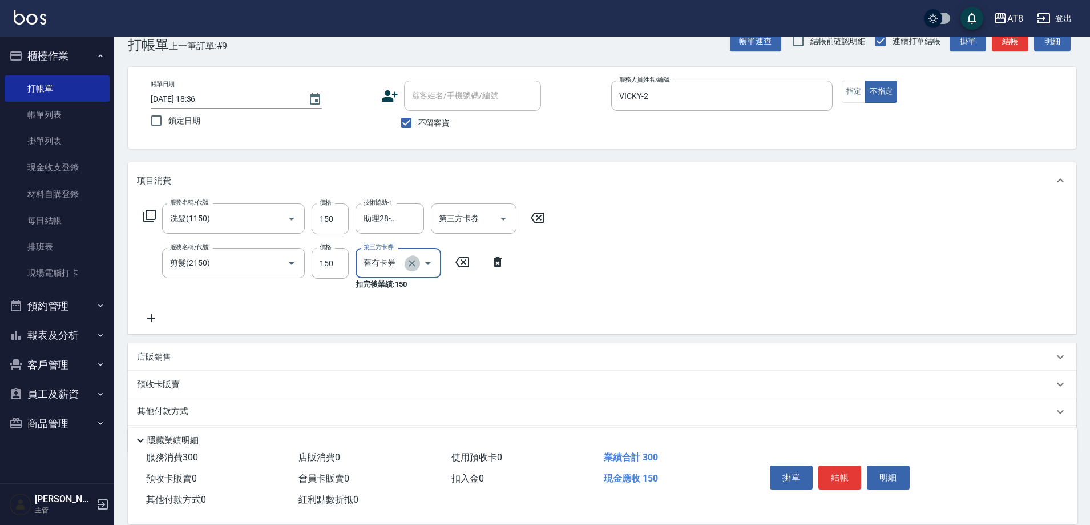
click at [413, 268] on icon "Clear" at bounding box center [411, 262] width 11 height 11
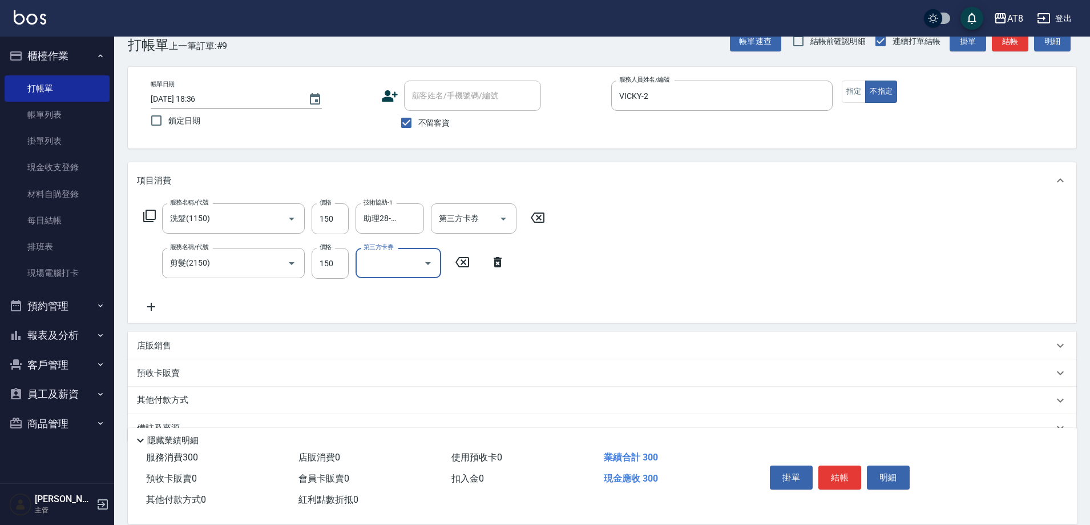
click at [151, 311] on icon at bounding box center [151, 307] width 8 height 8
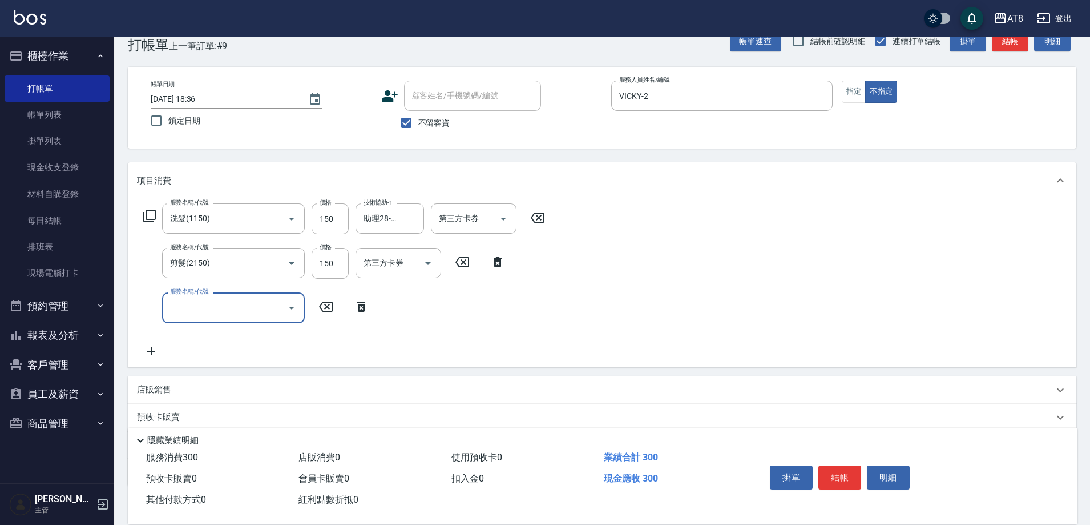
click at [217, 307] on input "服務名稱/代號" at bounding box center [224, 307] width 115 height 20
type input "精油或深層(550)"
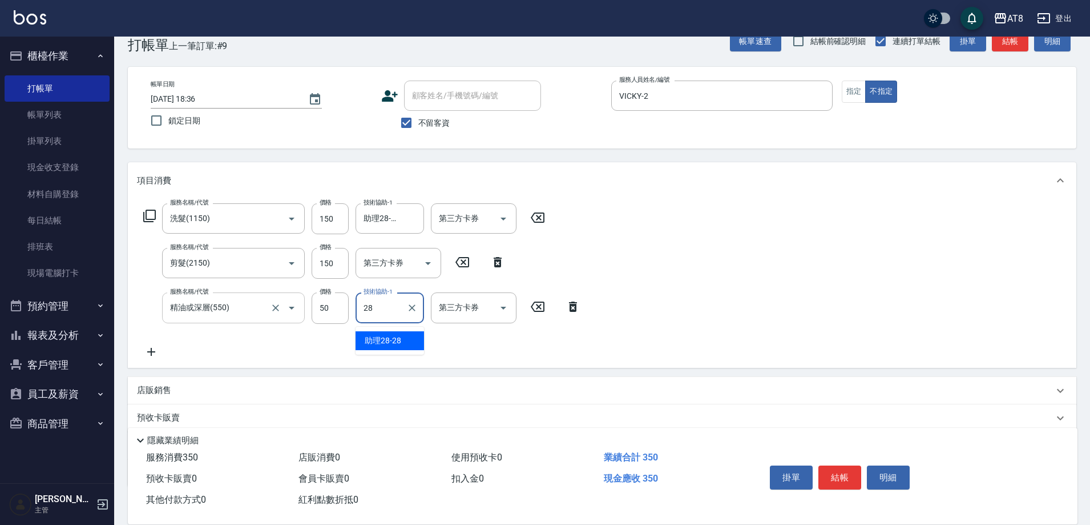
type input "助理28-28"
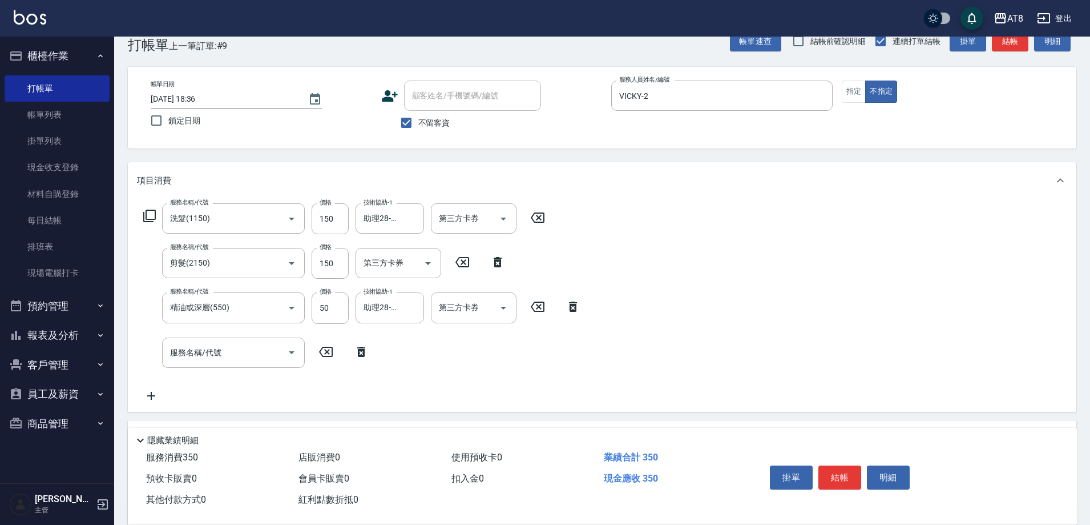
click at [372, 353] on icon at bounding box center [361, 352] width 29 height 14
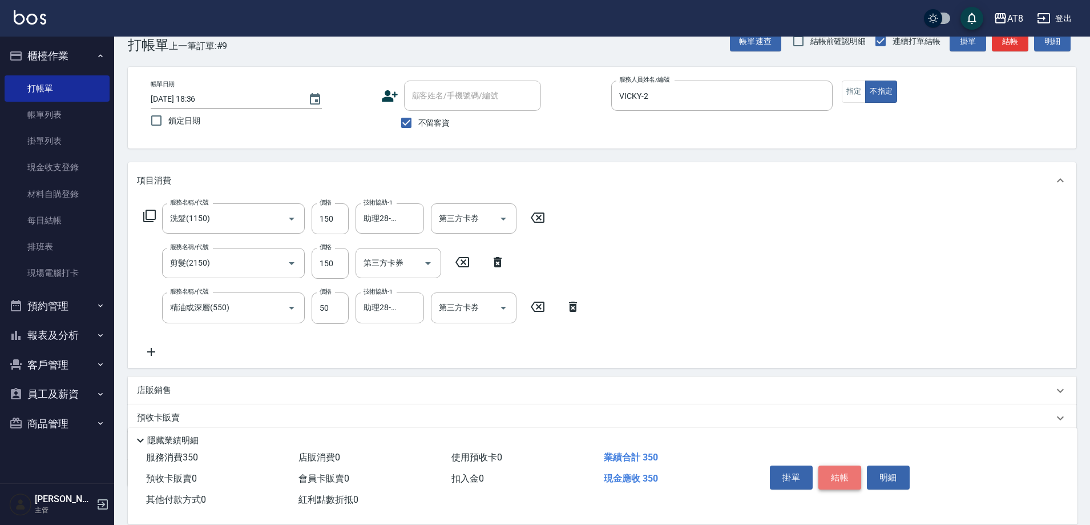
click at [838, 465] on button "結帳" at bounding box center [840, 477] width 43 height 24
